Goal: Information Seeking & Learning: Learn about a topic

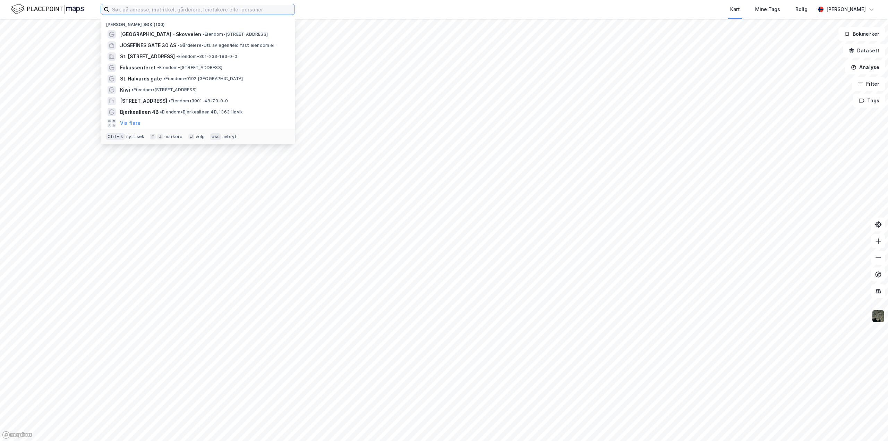
click at [224, 11] on input at bounding box center [201, 9] width 185 height 10
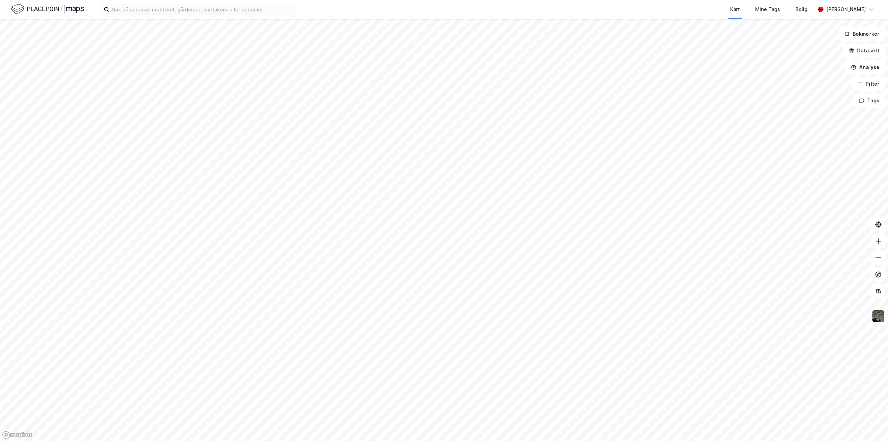
click at [880, 315] on img at bounding box center [877, 315] width 13 height 13
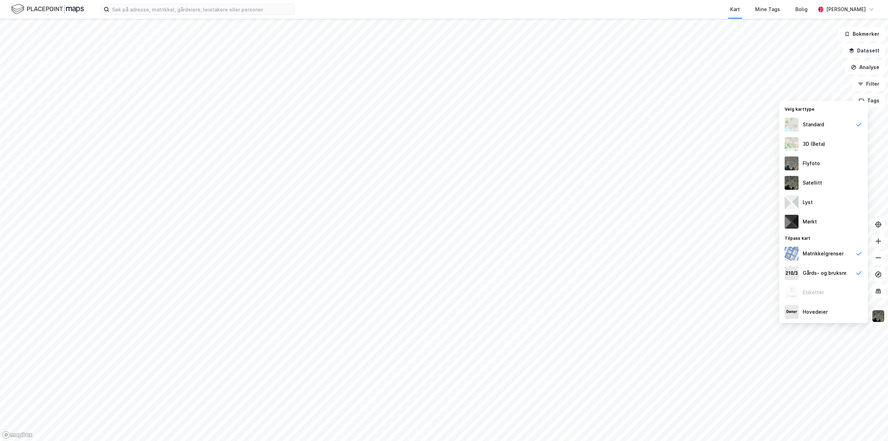
click at [880, 315] on img at bounding box center [877, 315] width 13 height 13
